Goal: Information Seeking & Learning: Find contact information

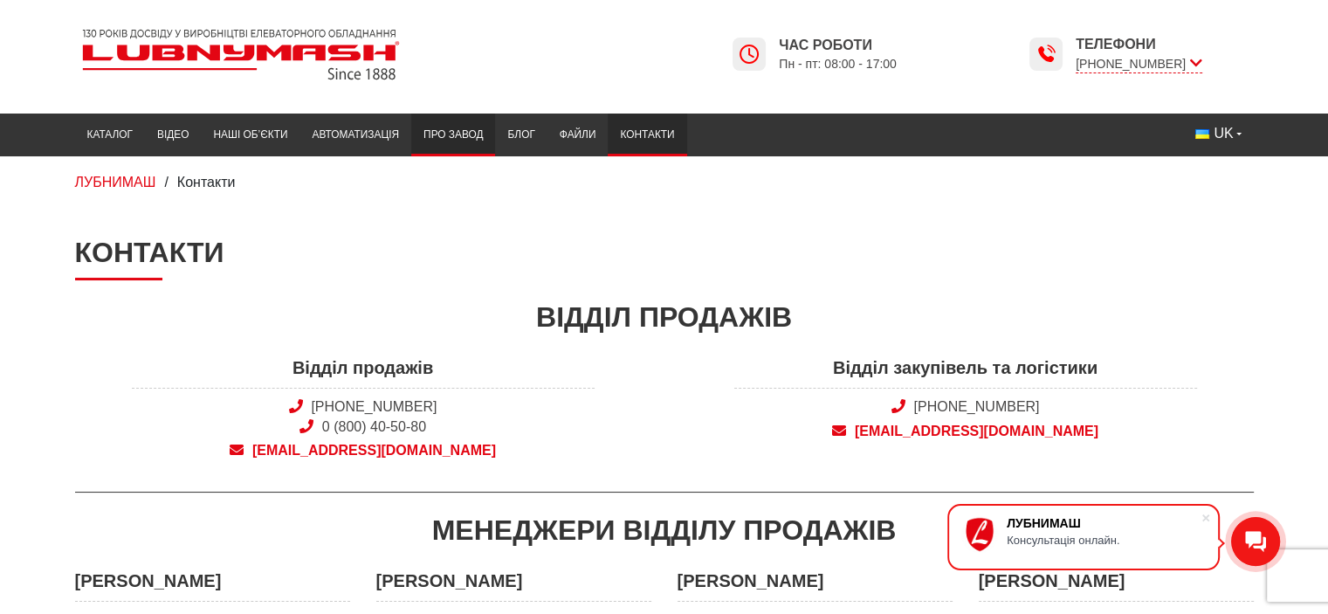
click at [435, 132] on link "Про завод" at bounding box center [453, 135] width 84 height 34
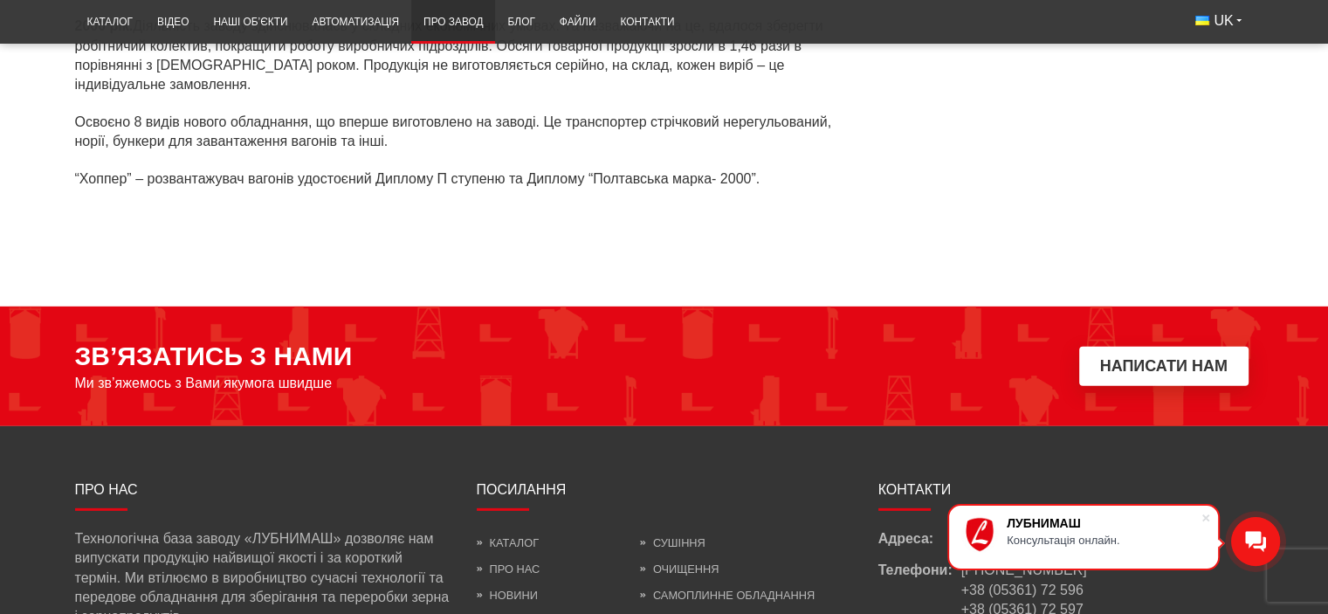
scroll to position [5157, 0]
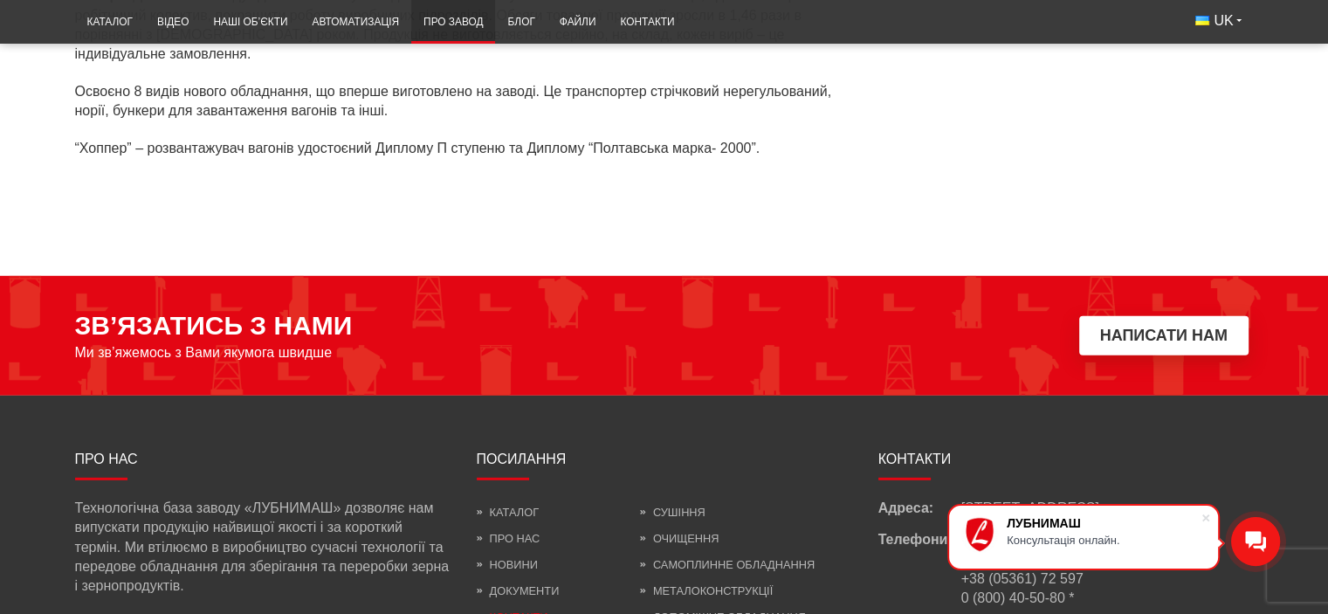
click at [507, 610] on link "Контакти" at bounding box center [513, 616] width 72 height 13
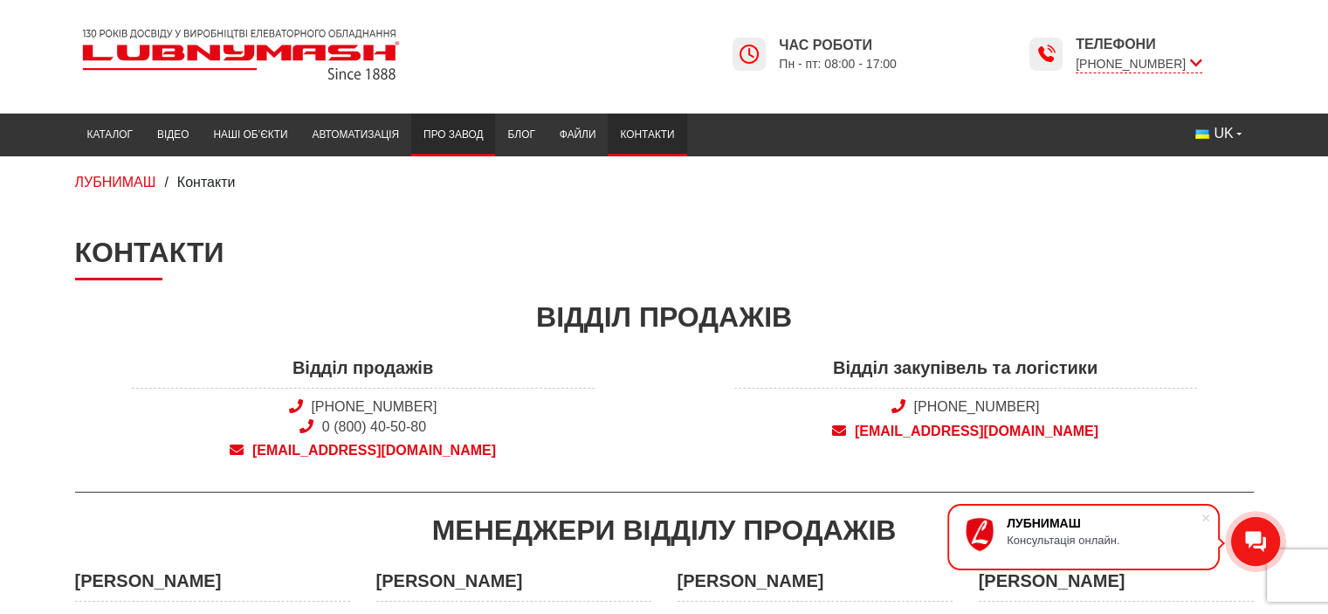
click at [478, 134] on link "Про завод" at bounding box center [453, 135] width 84 height 34
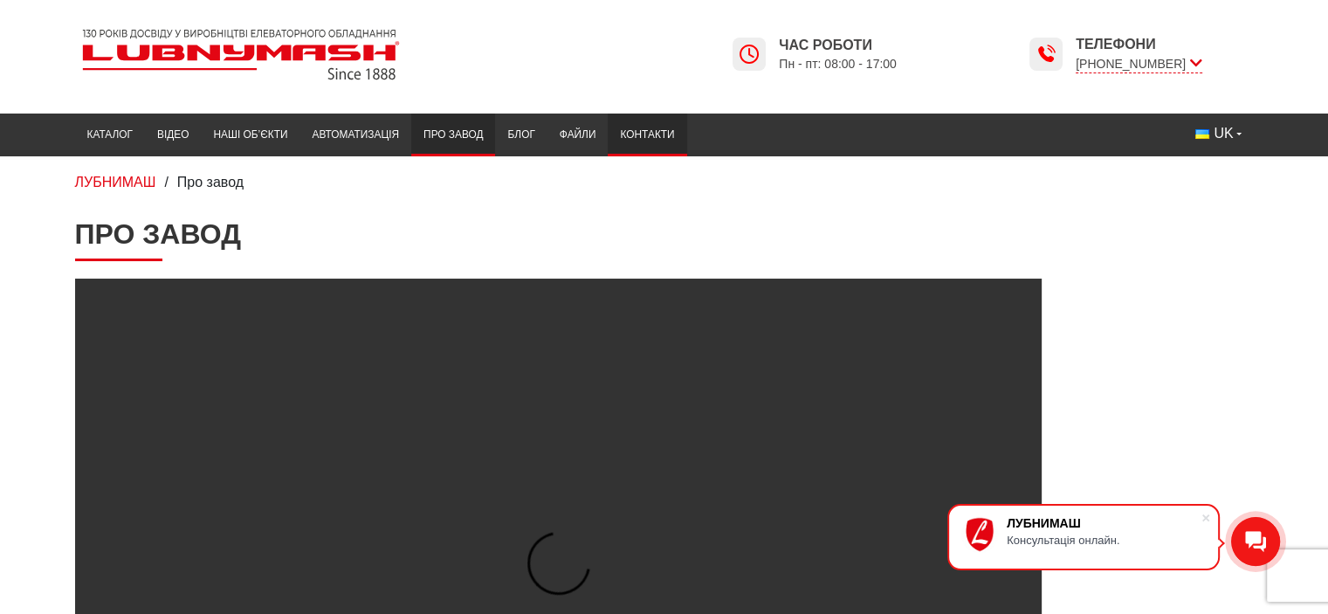
click at [649, 130] on link "Контакти" at bounding box center [647, 135] width 79 height 34
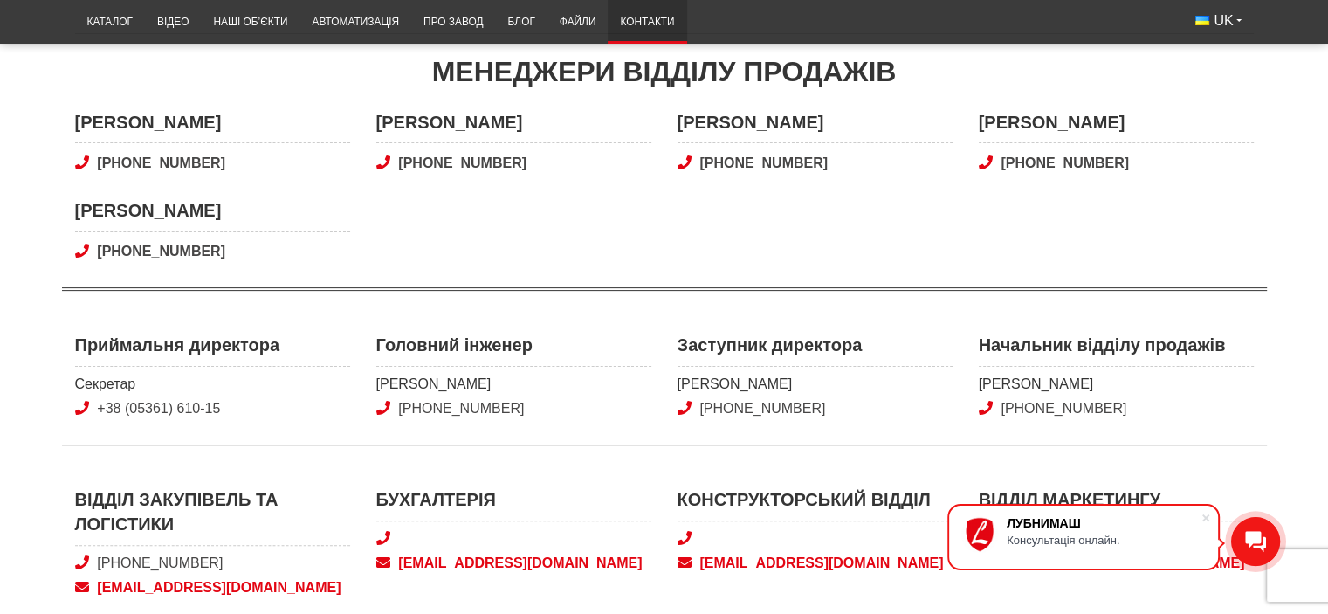
scroll to position [349, 0]
